Goal: Find specific fact: Find specific fact

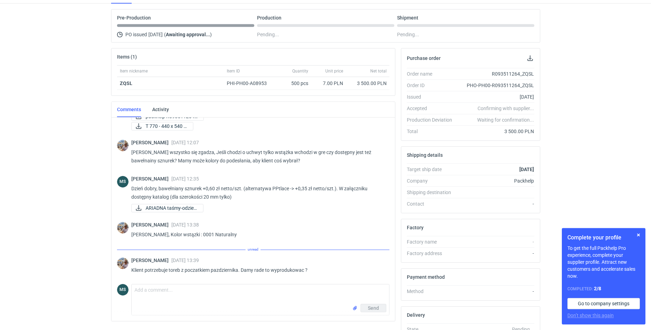
scroll to position [80, 0]
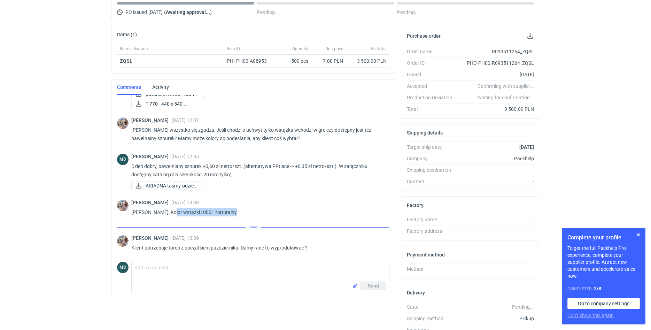
drag, startPoint x: 232, startPoint y: 213, endPoint x: 168, endPoint y: 216, distance: 64.2
click at [168, 216] on p "[PERSON_NAME], Kolor wstązki : 0001 Naturalny" at bounding box center [257, 212] width 253 height 8
click at [238, 215] on p "[PERSON_NAME], Kolor wstązki : 0001 Naturalny" at bounding box center [257, 212] width 253 height 8
drag, startPoint x: 232, startPoint y: 210, endPoint x: 164, endPoint y: 215, distance: 68.1
click at [164, 215] on p "[PERSON_NAME], Kolor wstązki : 0001 Naturalny" at bounding box center [257, 212] width 253 height 8
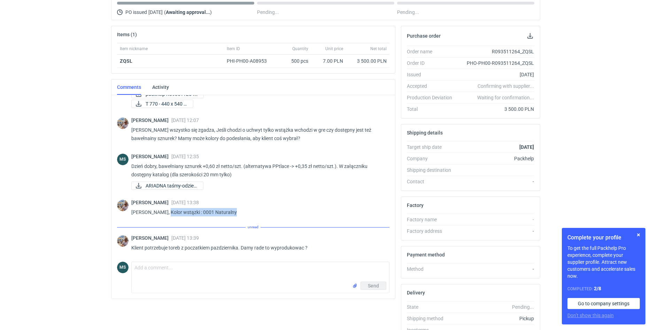
copy p "Kolor wstązki : 0001 Naturalny"
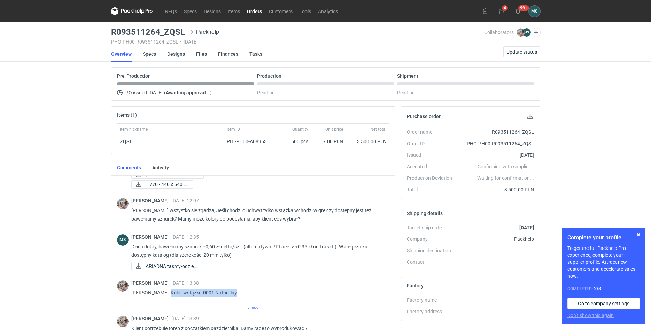
scroll to position [114, 0]
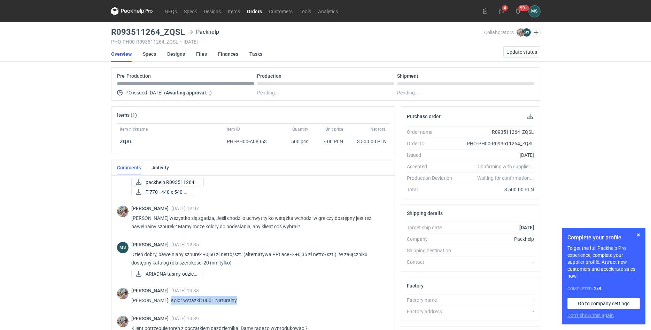
copy p "Kolor wstązki : 0001 Naturalny"
click at [327, 191] on div "T 770 - 440 x 540 x..." at bounding box center [257, 192] width 253 height 8
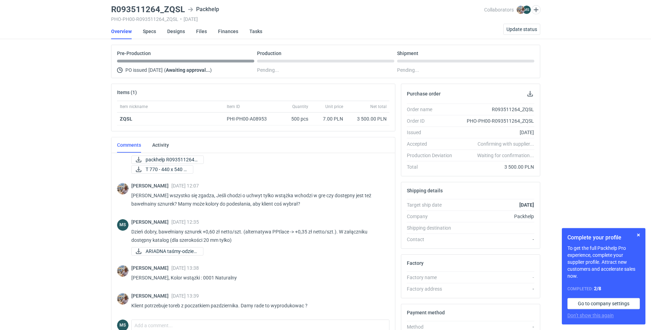
scroll to position [36, 0]
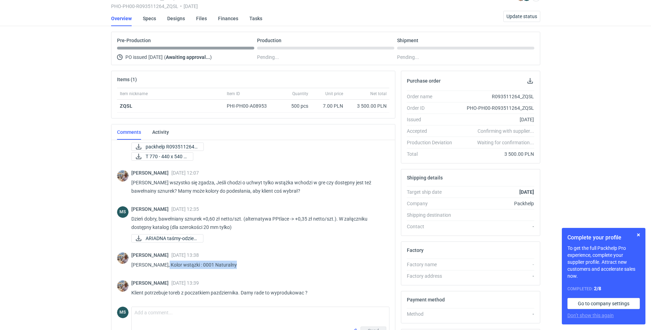
drag, startPoint x: 237, startPoint y: 264, endPoint x: 164, endPoint y: 264, distance: 72.8
click at [163, 265] on p "[PERSON_NAME], Kolor wstązki : 0001 Naturalny" at bounding box center [257, 265] width 253 height 8
copy p "Kolor wstązki : 0001 Naturalny"
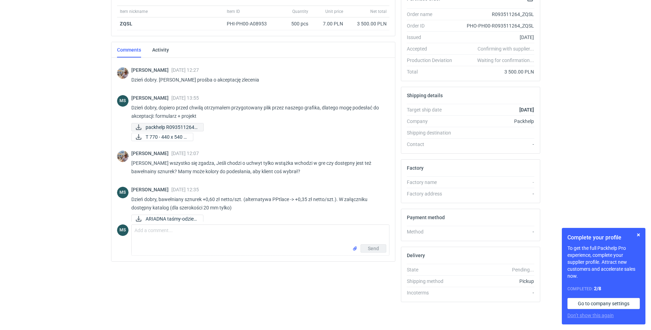
scroll to position [7, 0]
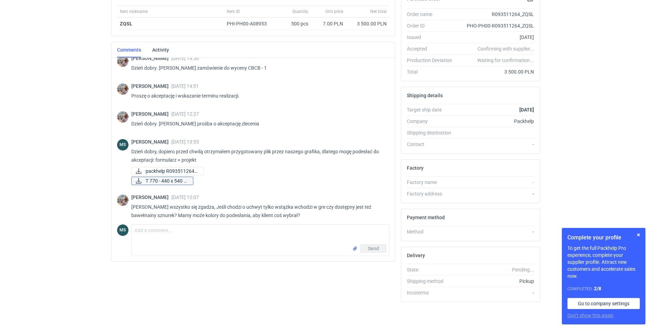
click at [140, 180] on icon at bounding box center [138, 181] width 8 height 6
